Goal: Task Accomplishment & Management: Use online tool/utility

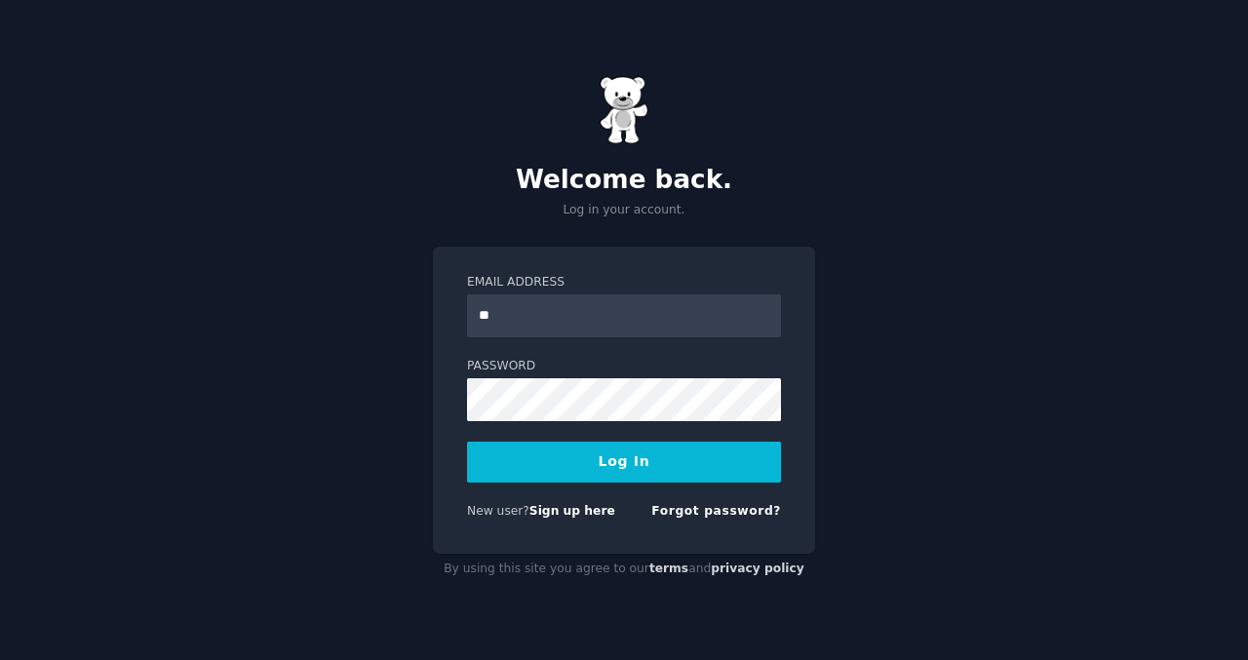
type input "*"
type input "**********"
click at [649, 316] on input "**********" at bounding box center [624, 316] width 314 height 43
drag, startPoint x: 649, startPoint y: 316, endPoint x: 382, endPoint y: 285, distance: 268.1
click at [382, 285] on div "**********" at bounding box center [624, 330] width 1248 height 660
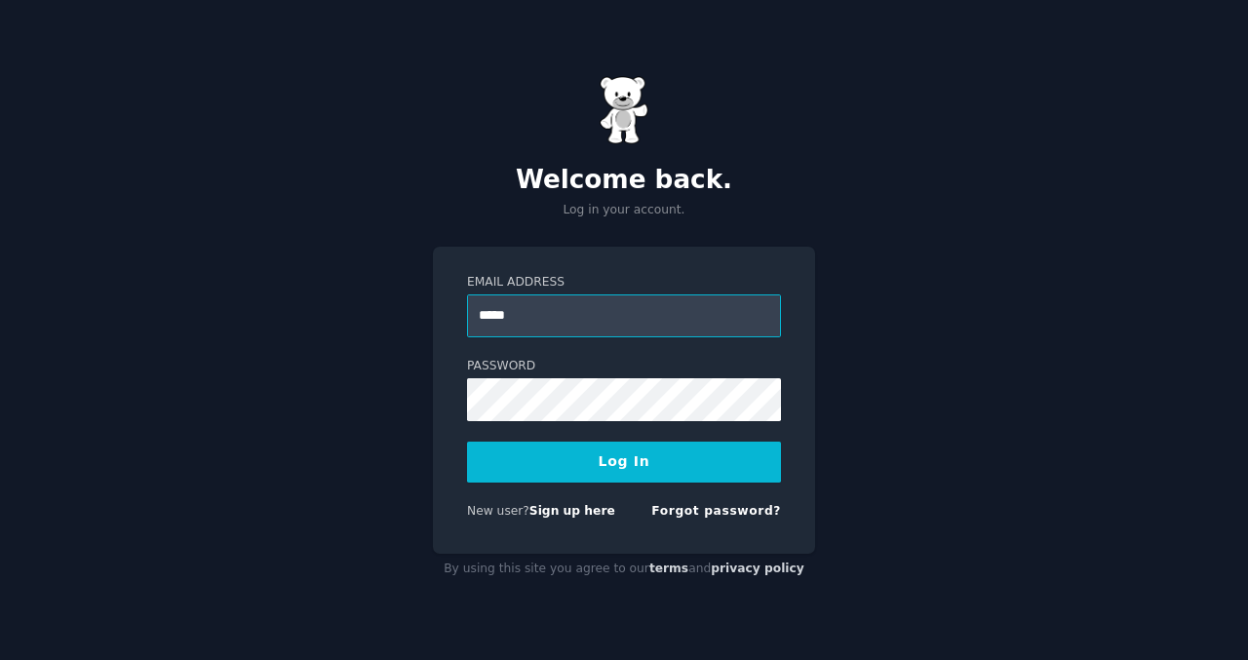
type input "**********"
click at [674, 467] on button "Log In" at bounding box center [624, 462] width 314 height 41
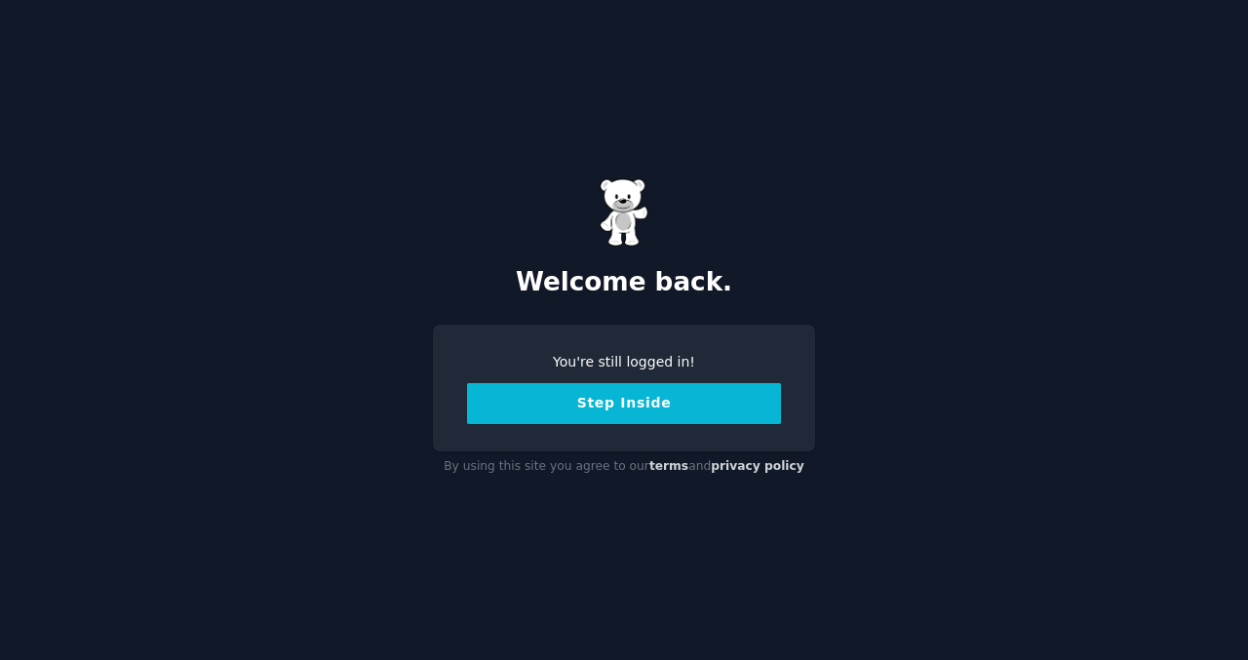
click at [677, 392] on button "Step Inside" at bounding box center [624, 403] width 314 height 41
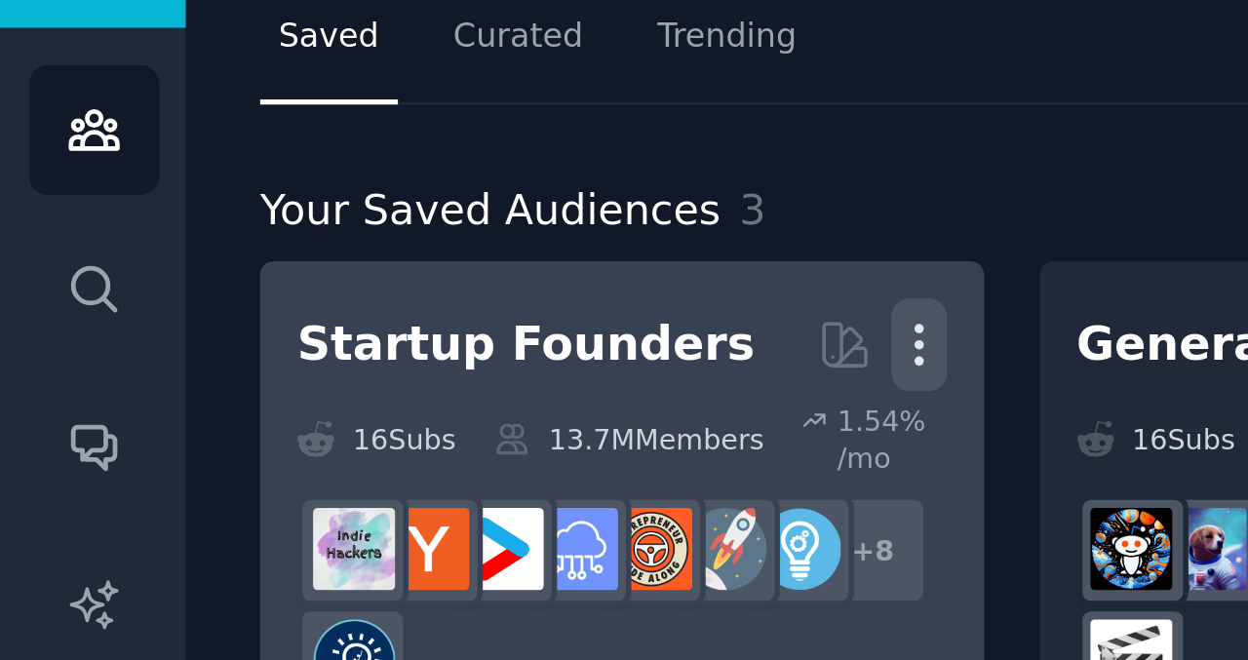
click at [337, 184] on icon "button" at bounding box center [337, 185] width 2 height 14
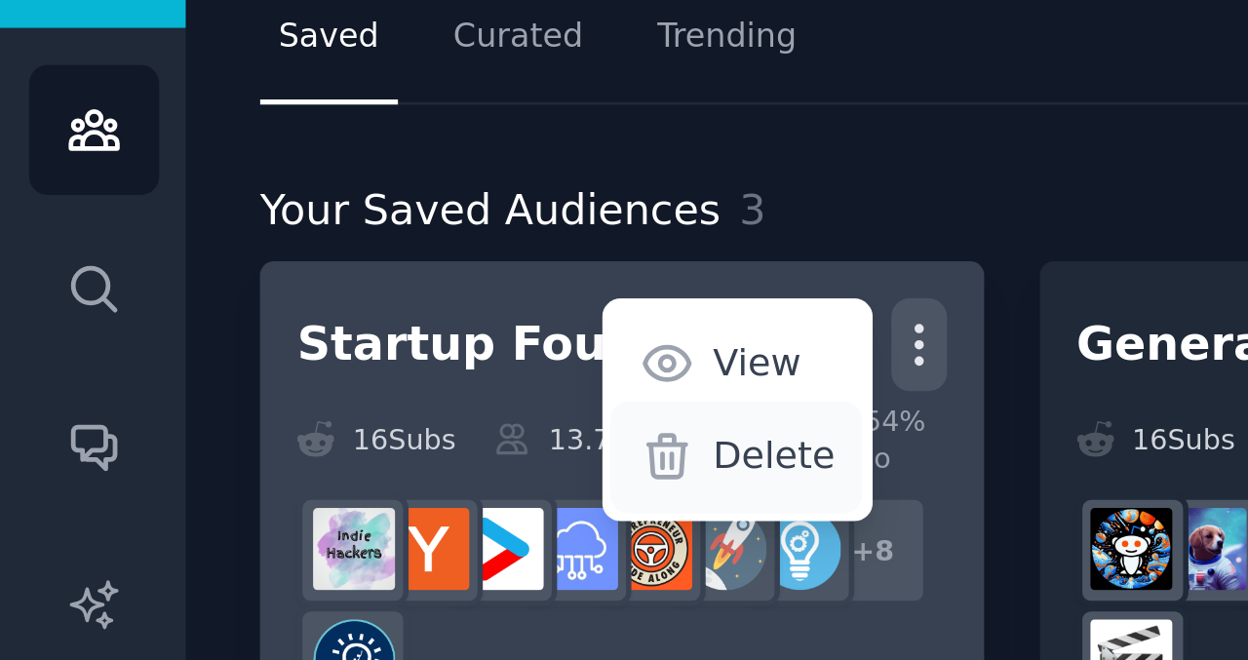
click at [296, 225] on p "Delete" at bounding box center [284, 226] width 45 height 20
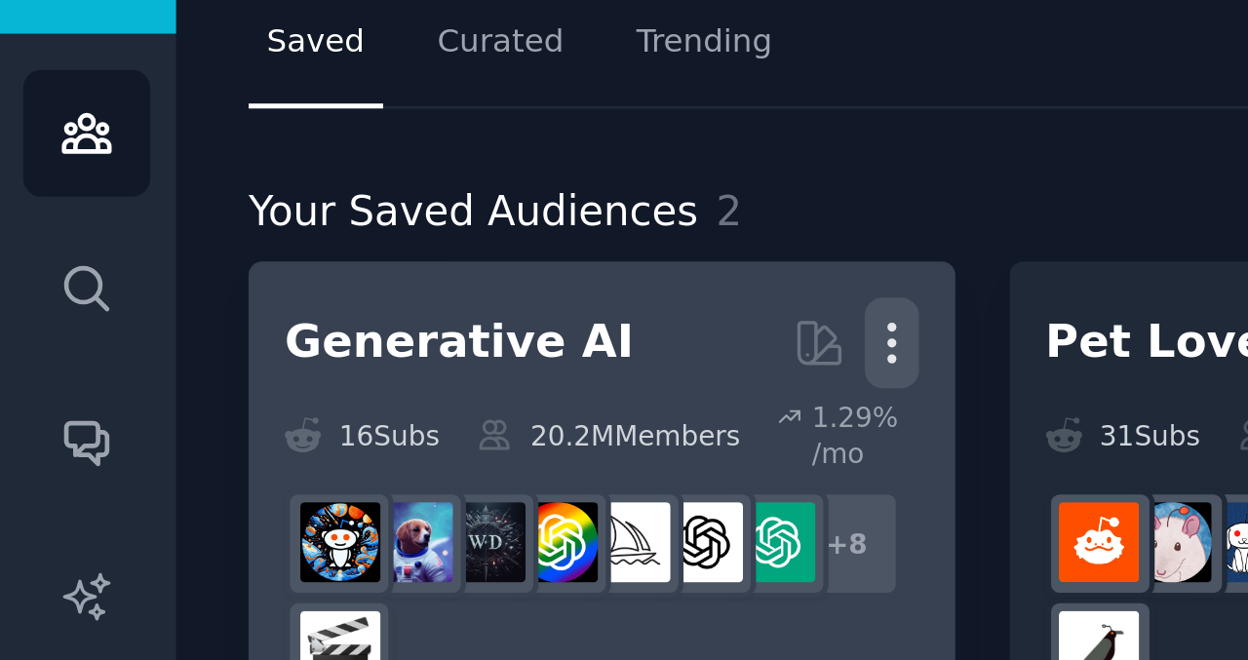
click at [336, 186] on icon "button" at bounding box center [338, 185] width 20 height 20
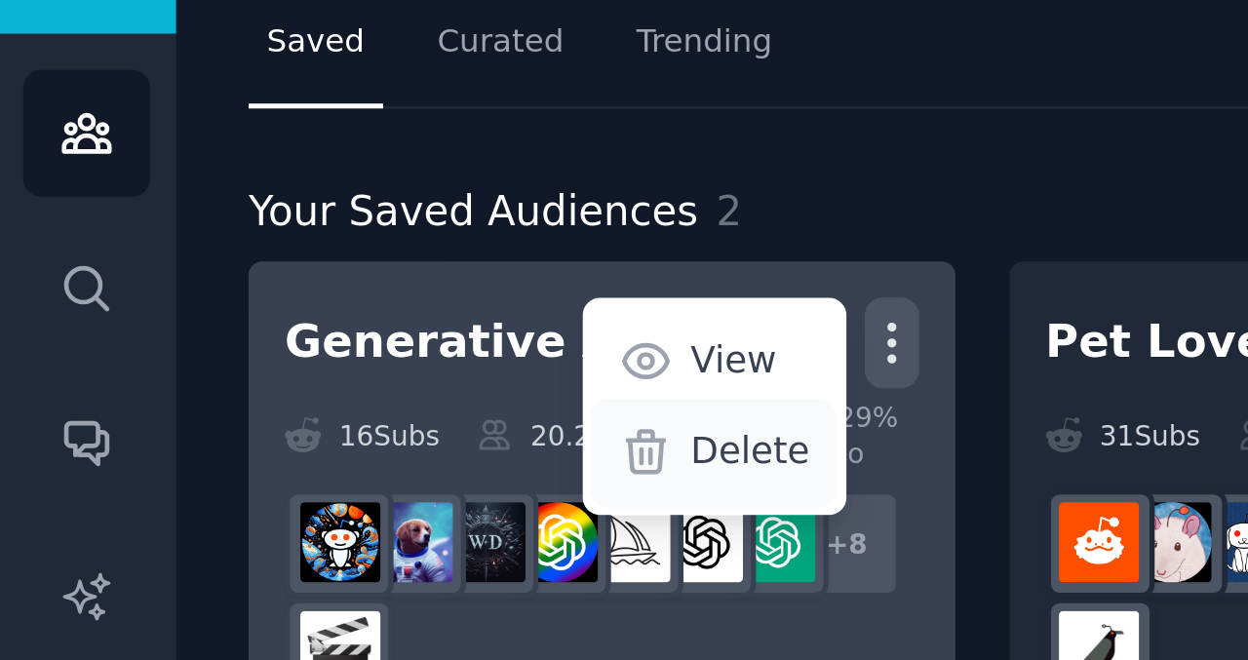
click at [300, 225] on p "Delete" at bounding box center [284, 226] width 45 height 20
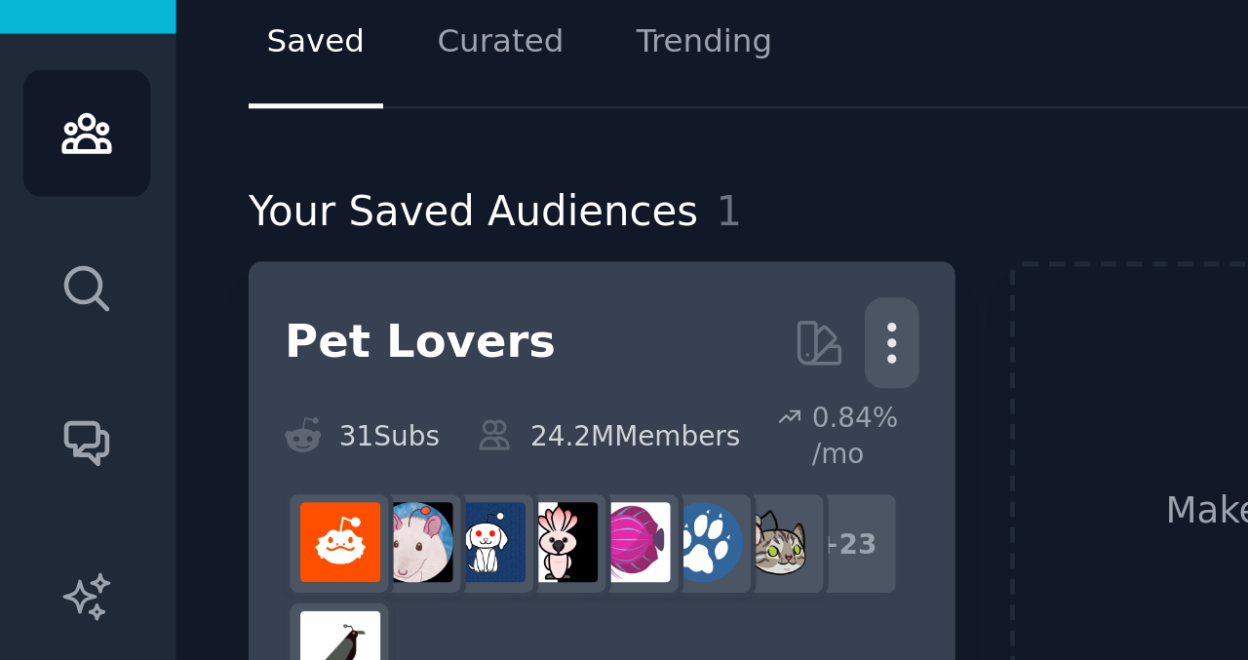
click at [337, 187] on icon "button" at bounding box center [338, 185] width 20 height 20
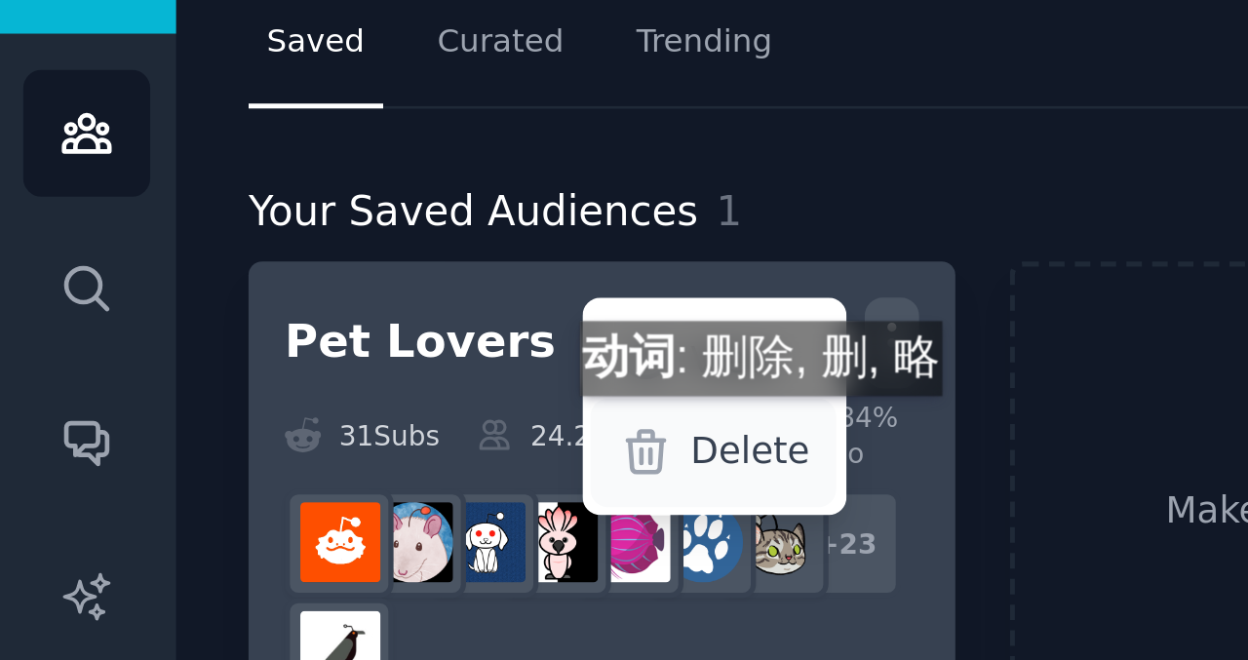
click at [296, 224] on p "Delete" at bounding box center [284, 226] width 45 height 20
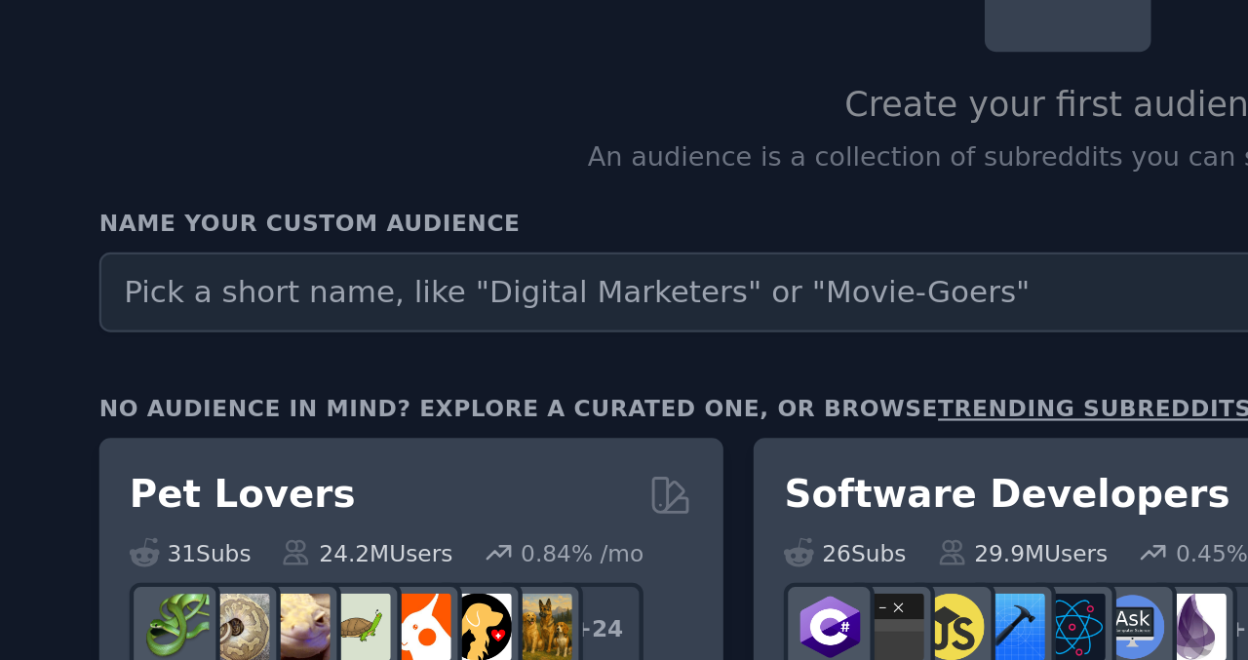
scroll to position [63, 0]
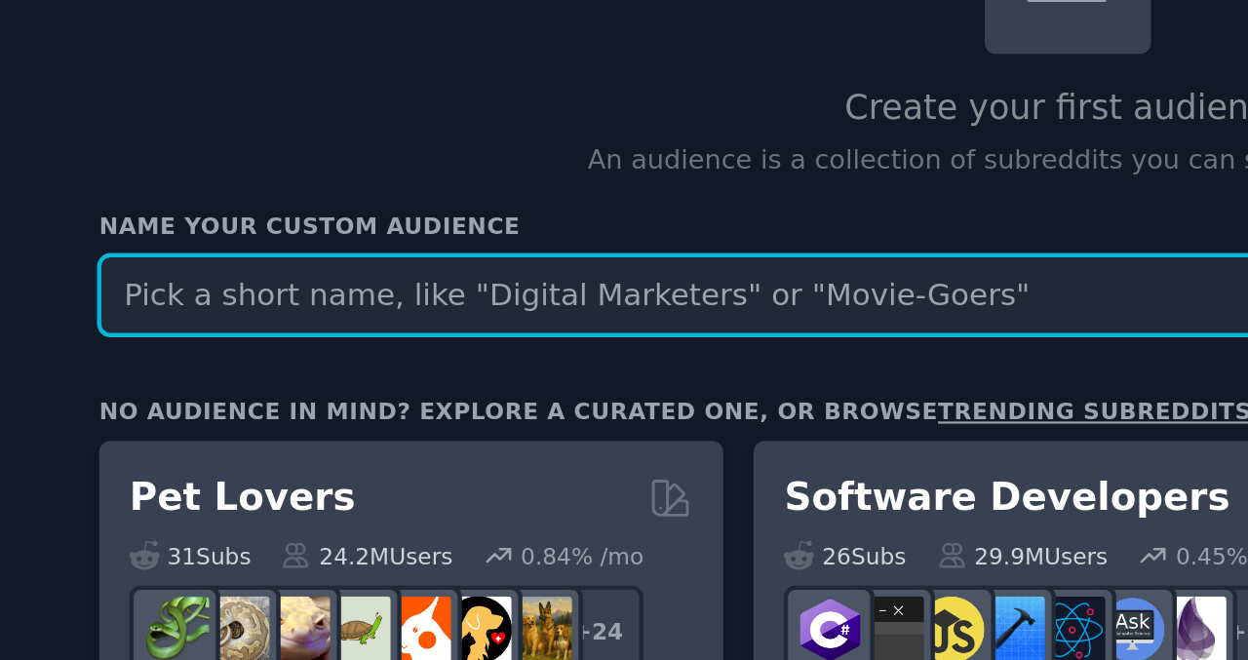
click at [375, 250] on input "text" at bounding box center [575, 244] width 708 height 36
paste input "alphaandbetausers"
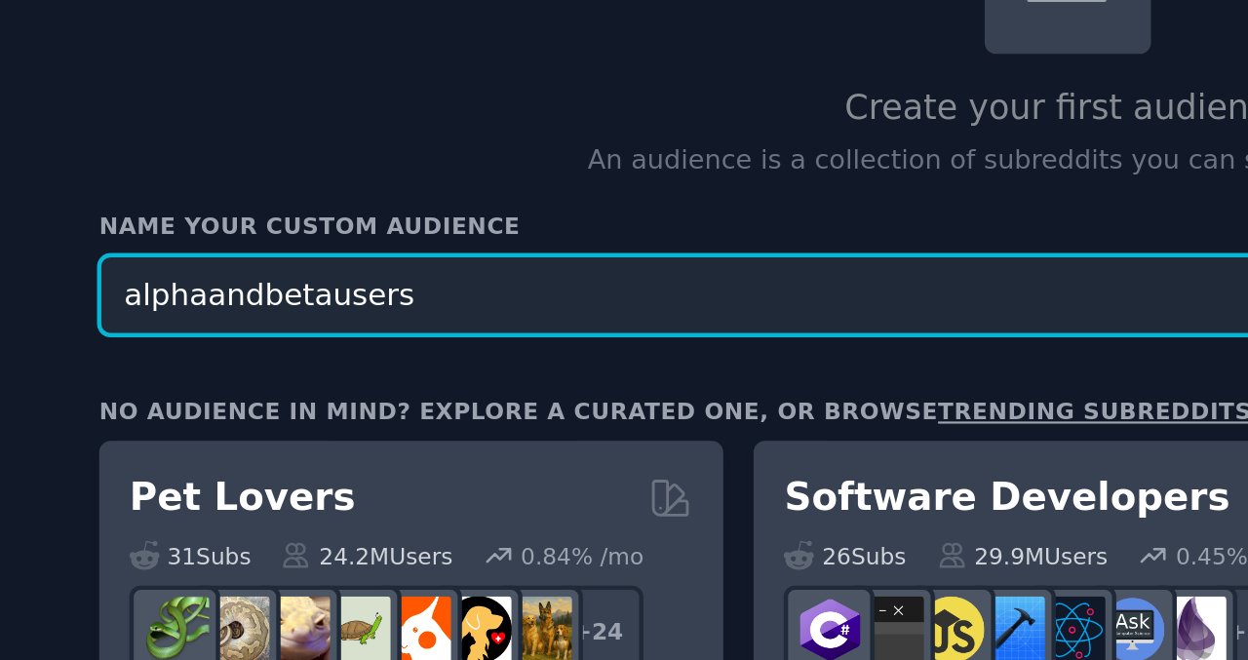
type input "alphaandbetausers"
click at [943, 226] on button "Find Communities" at bounding box center [1019, 244] width 152 height 36
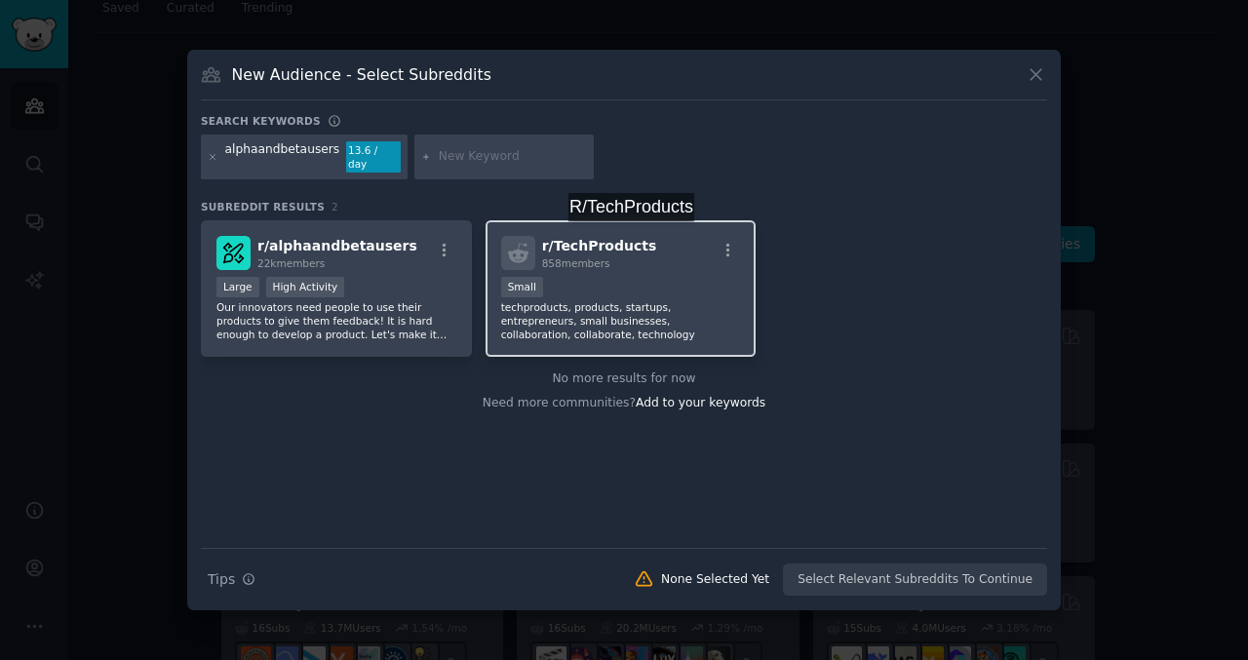
click at [641, 241] on span "r/ TechProducts" at bounding box center [599, 246] width 115 height 16
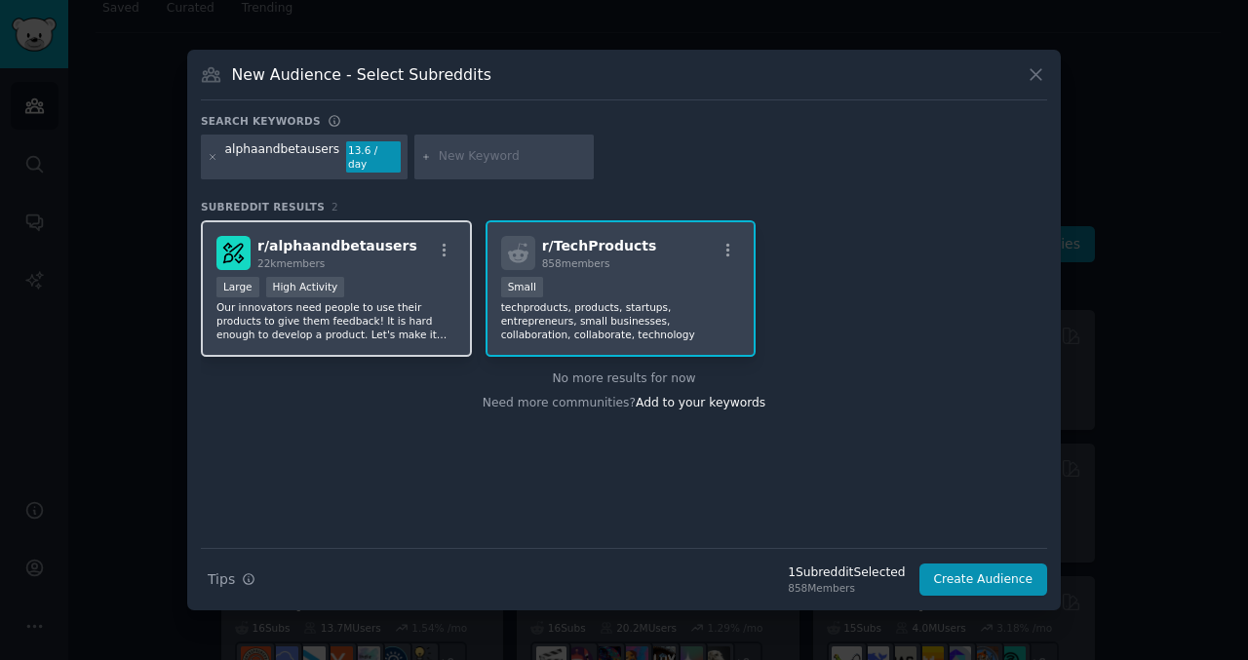
click at [371, 257] on div "22k members" at bounding box center [337, 263] width 160 height 14
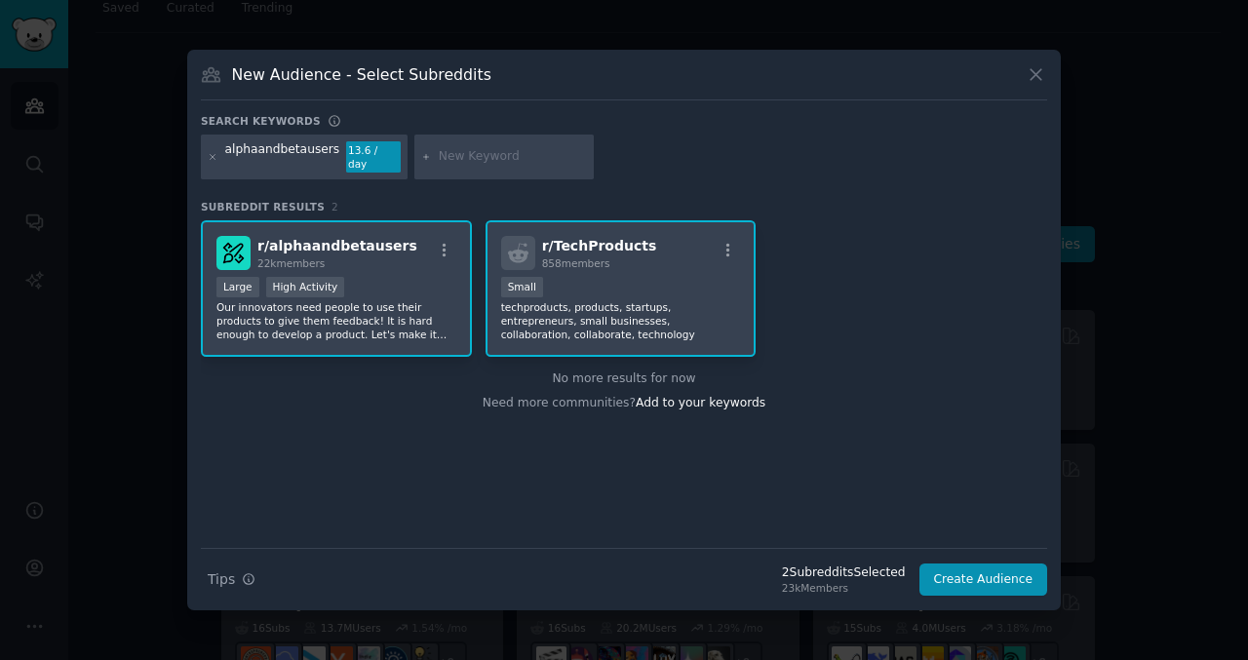
click at [658, 290] on div "Small" at bounding box center [621, 289] width 240 height 24
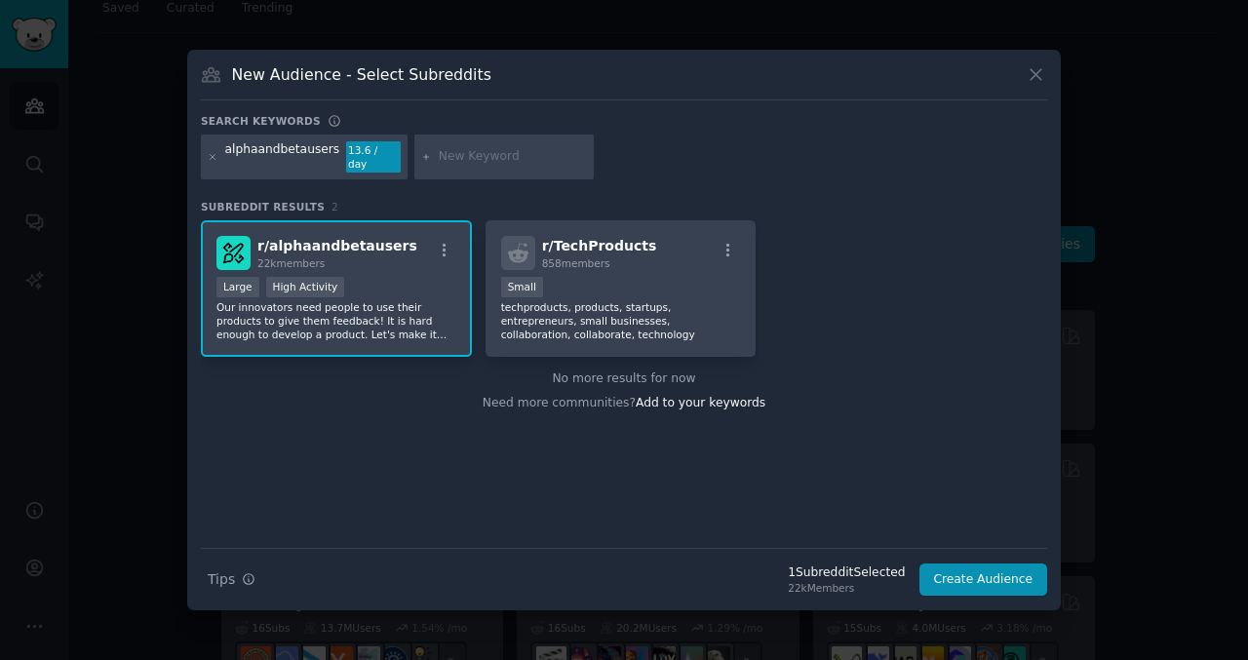
click at [458, 150] on input "text" at bounding box center [513, 157] width 148 height 18
paste input "TestMyApp"
type input "TestMyApp"
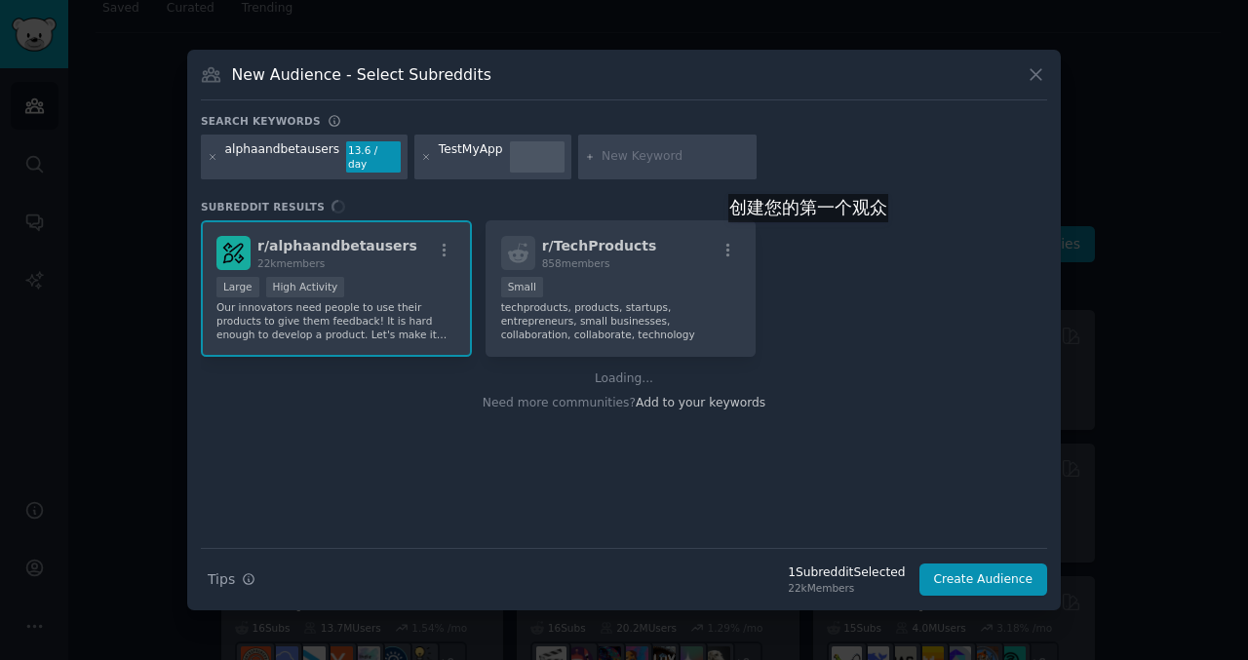
click at [817, 242] on div "r/ alphaandbetausers 22k members Large High Activity Our innovators need people…" at bounding box center [624, 384] width 847 height 328
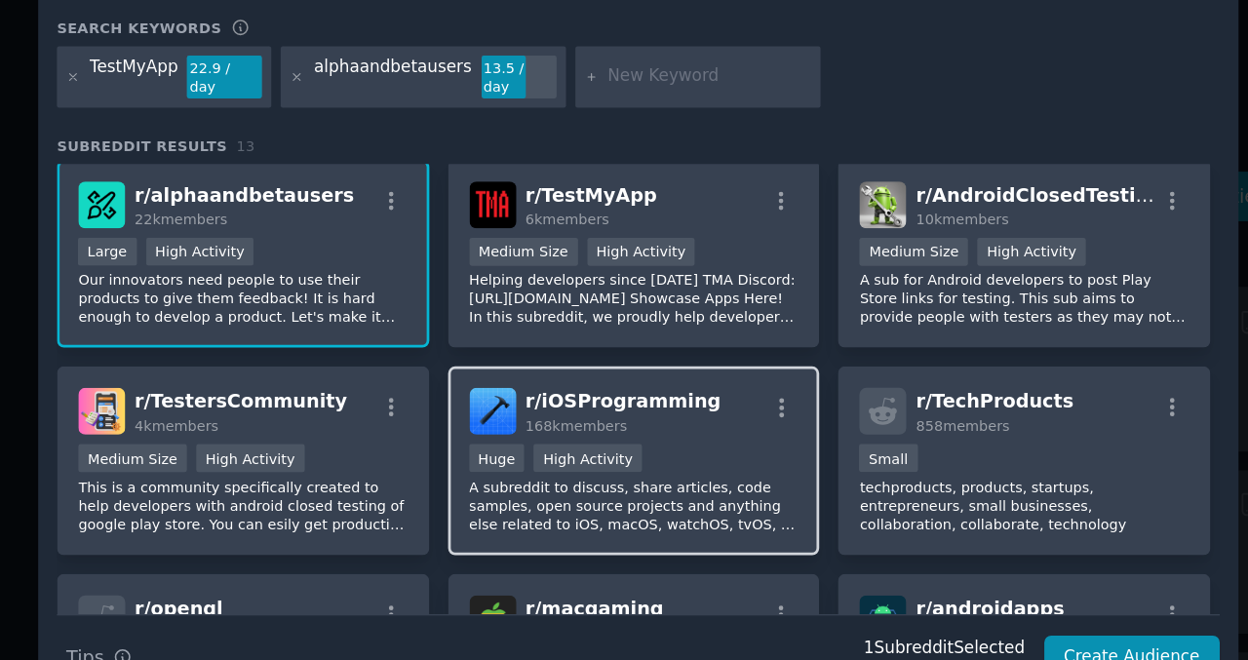
scroll to position [1, 0]
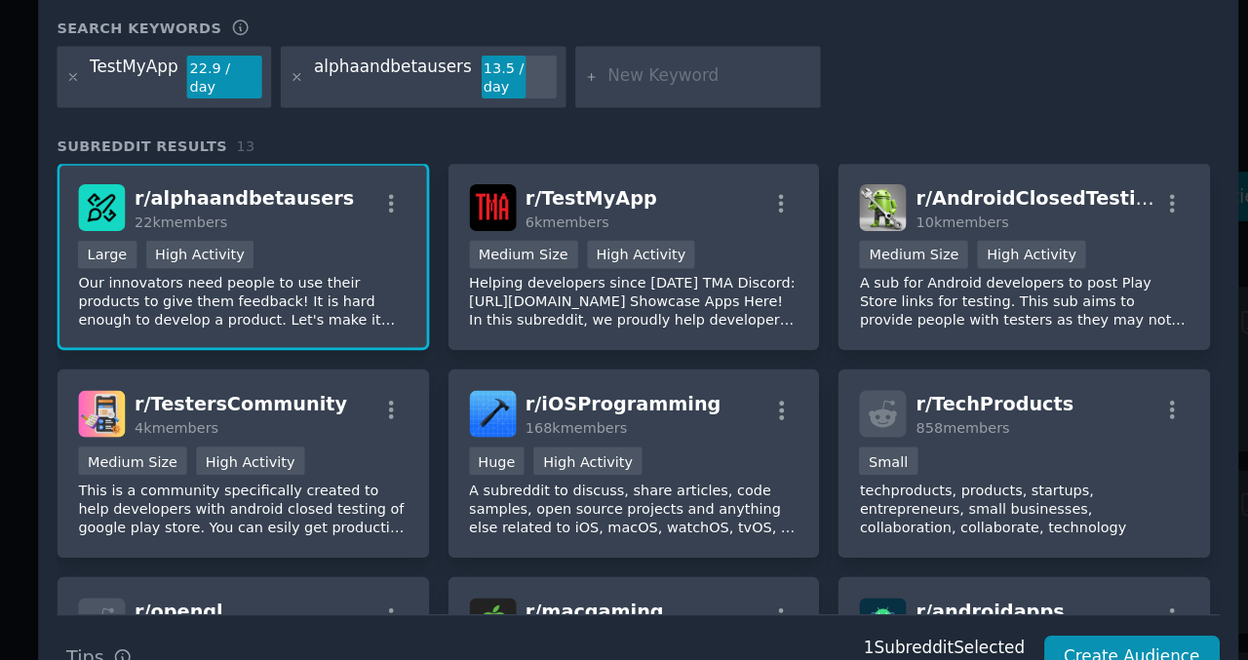
click at [674, 188] on div "Search keywords TestMyApp 22.9 / day alphaandbetausers 13.5 / day Subreddit Res…" at bounding box center [624, 355] width 847 height 483
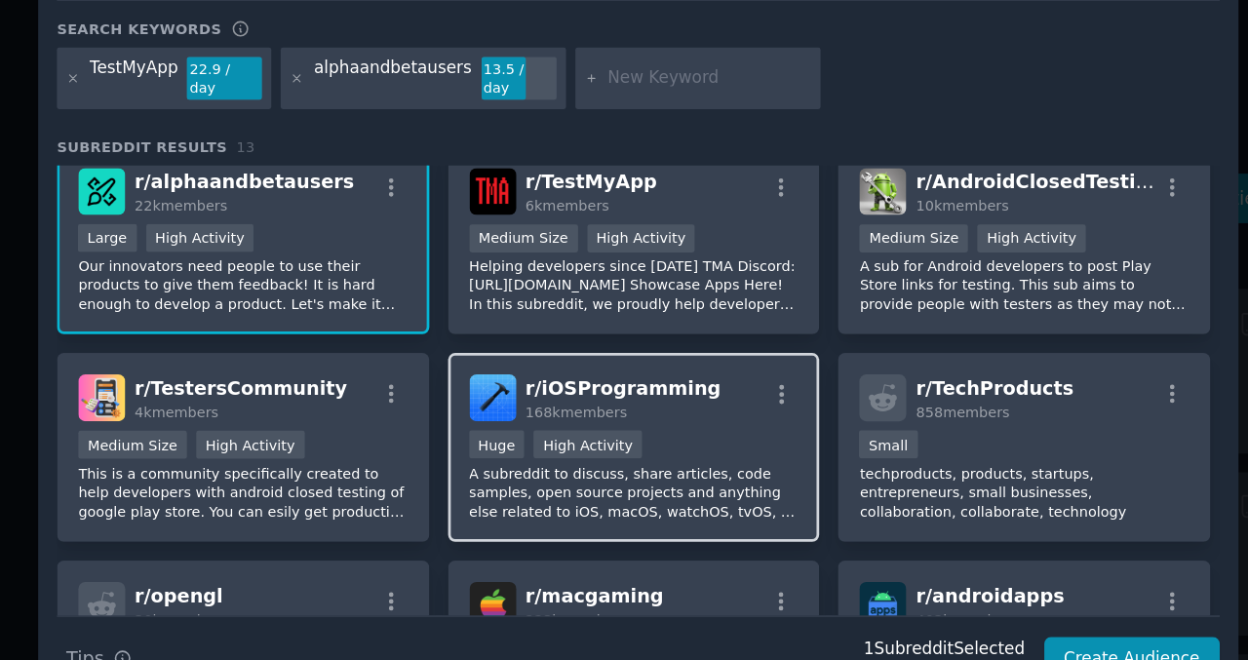
scroll to position [0, 0]
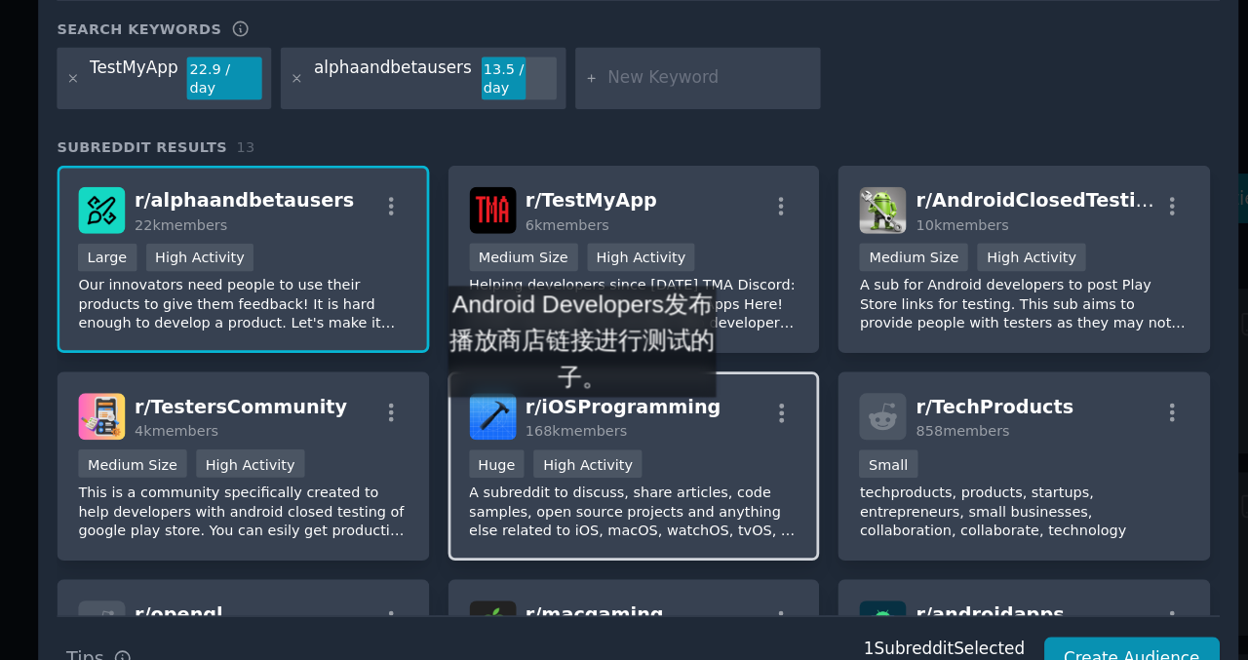
click at [583, 409] on span "168k members" at bounding box center [579, 414] width 74 height 12
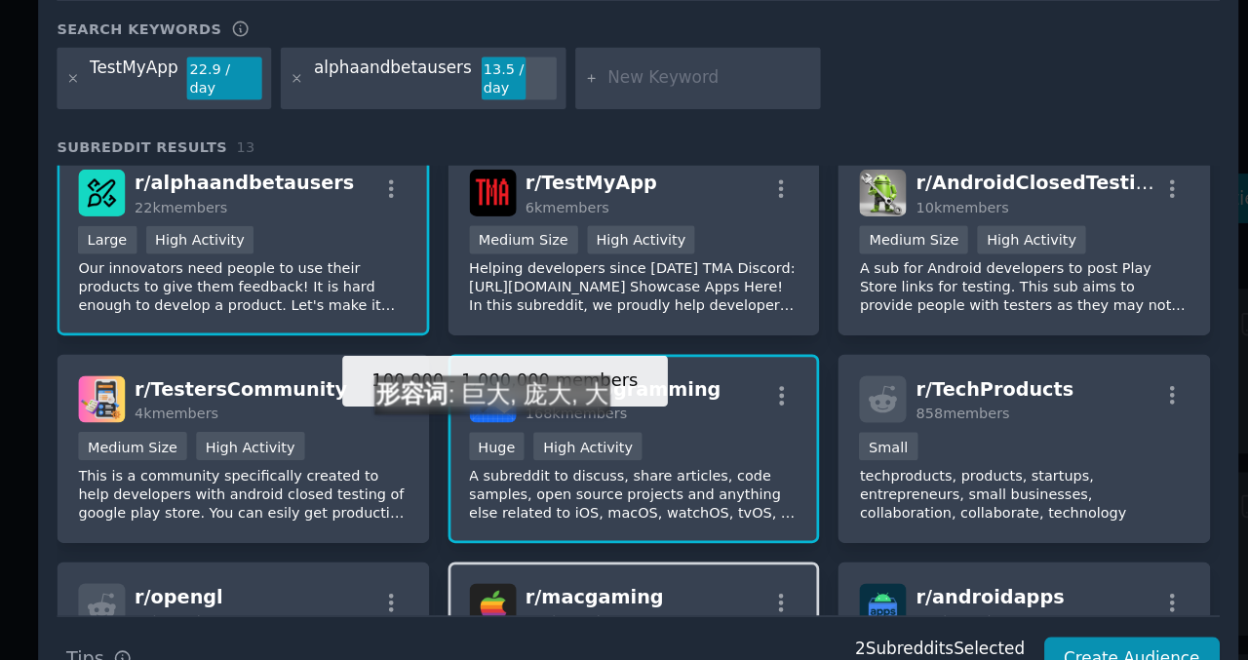
scroll to position [14, 0]
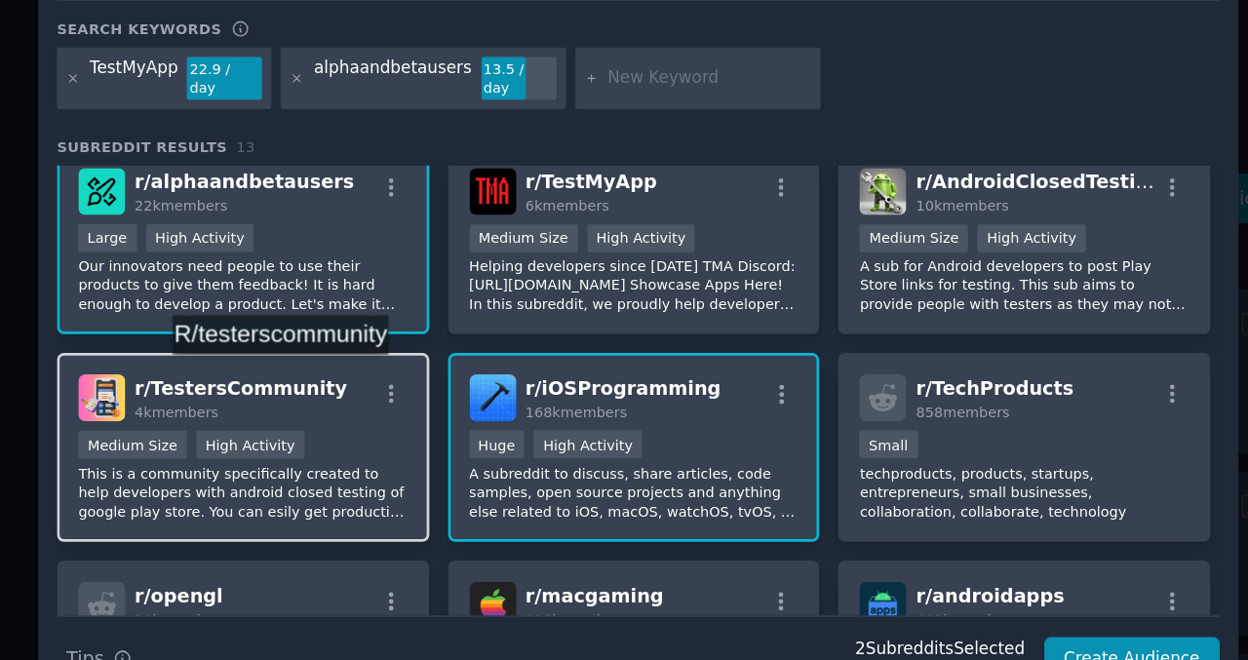
click at [374, 377] on span "r/ TestersCommunity" at bounding box center [334, 383] width 155 height 16
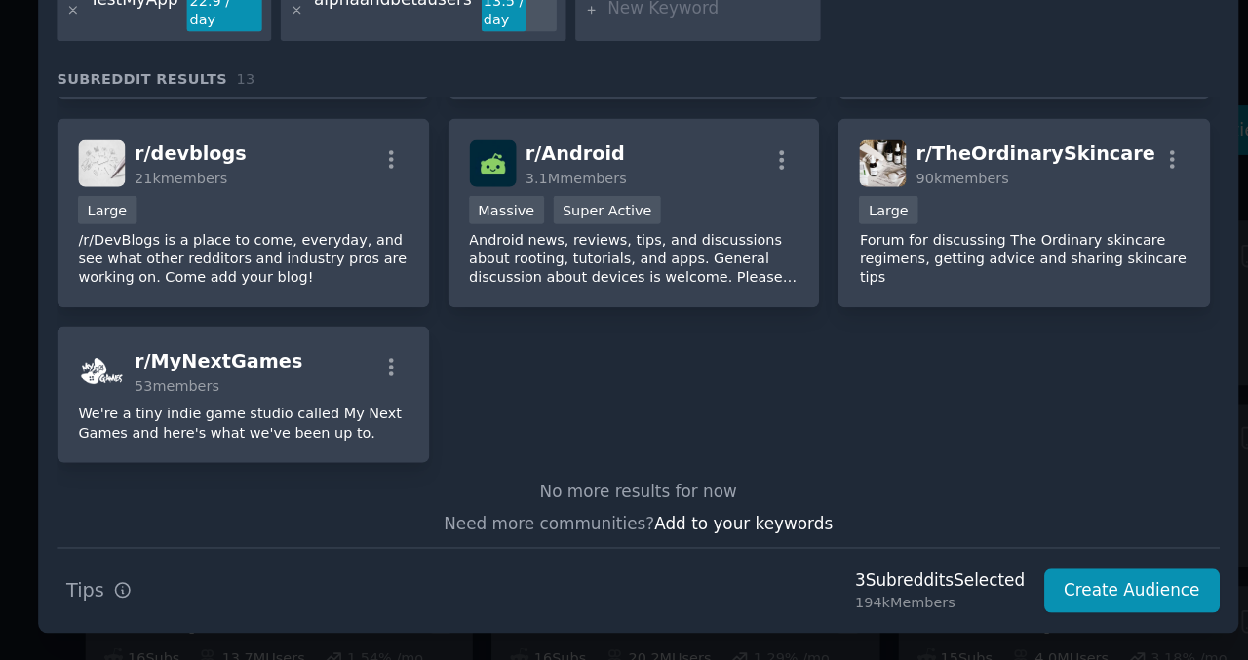
scroll to position [0, 0]
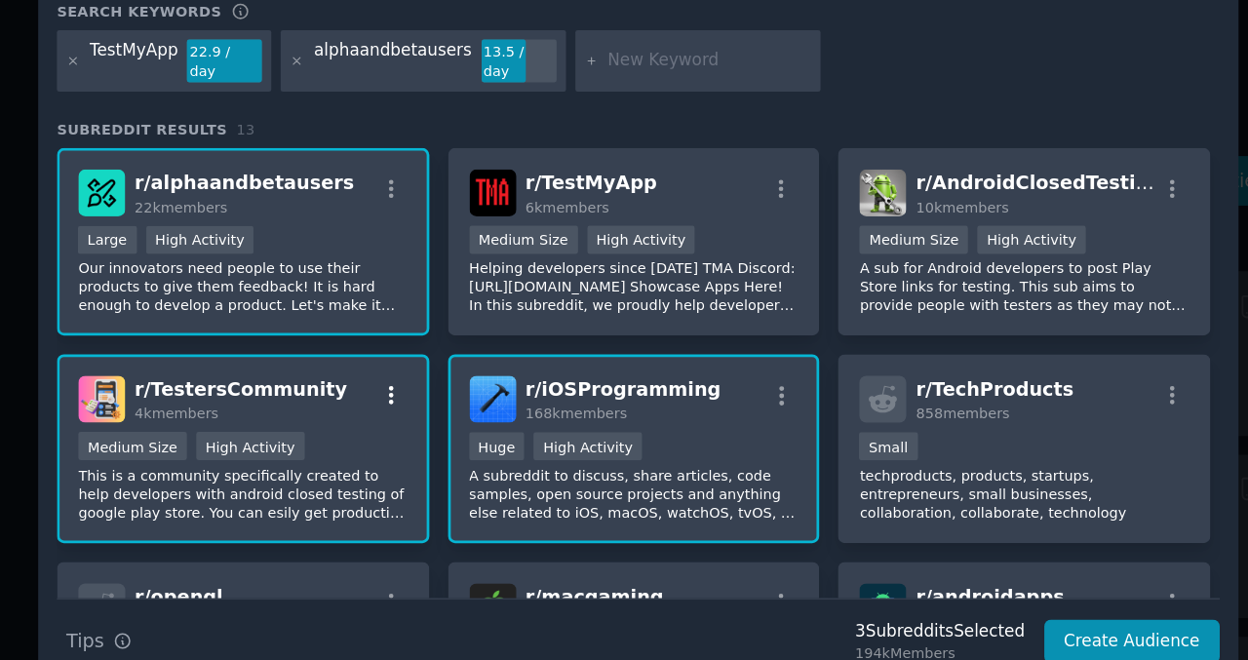
click at [440, 399] on icon "button" at bounding box center [445, 401] width 18 height 18
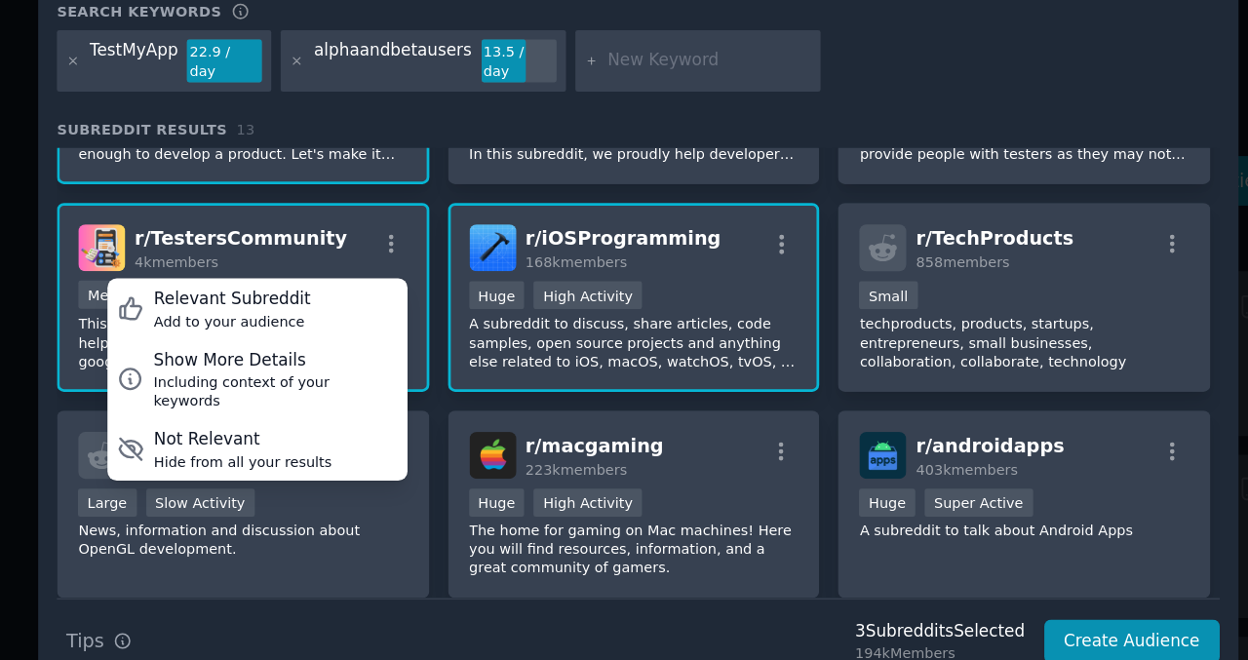
scroll to position [111, 0]
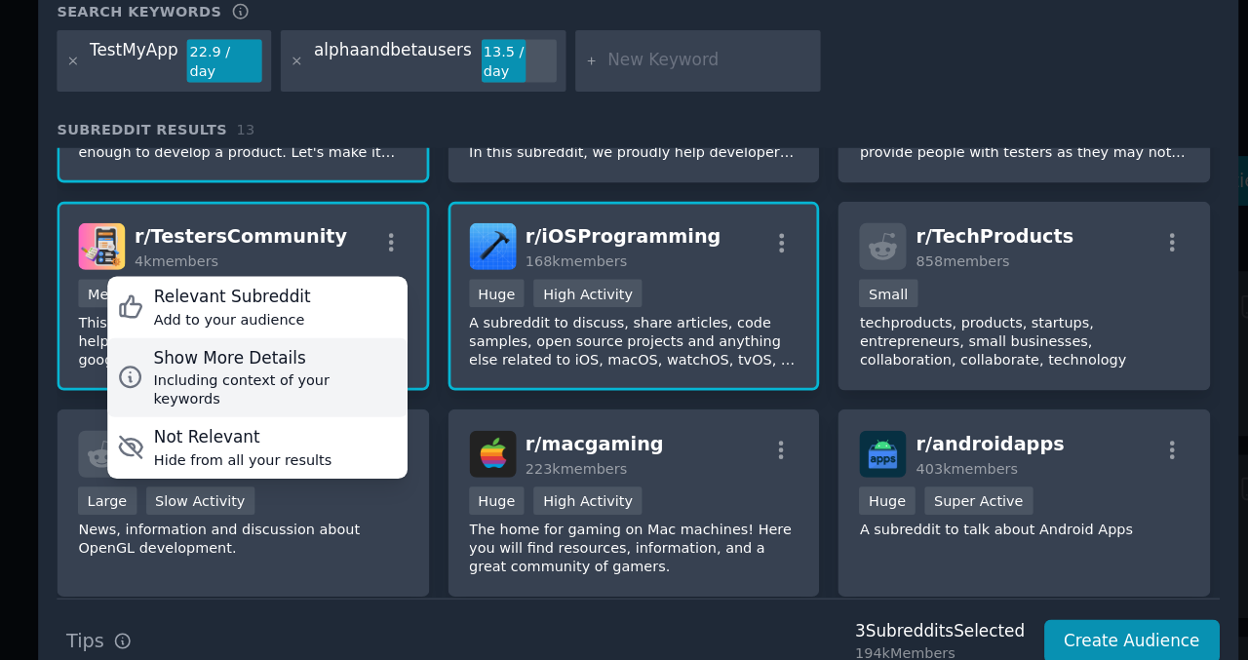
click at [405, 366] on div "Show More Details" at bounding box center [359, 375] width 177 height 18
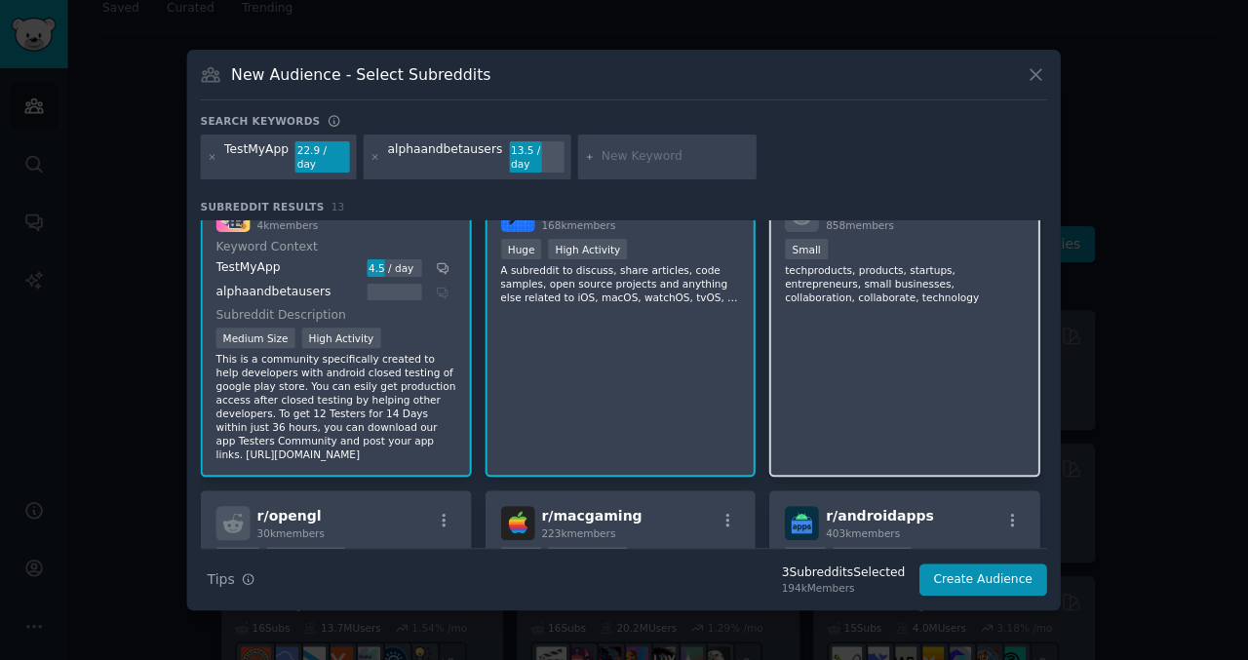
scroll to position [0, 0]
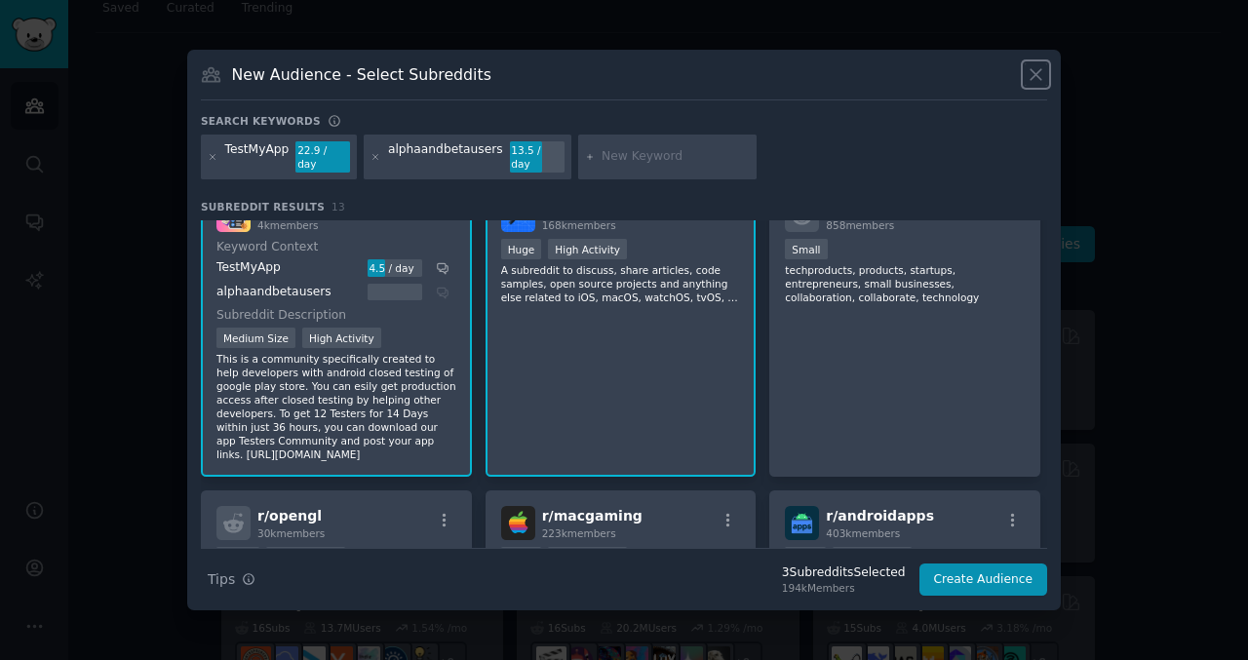
click at [1039, 85] on icon at bounding box center [1036, 74] width 20 height 20
